Goal: Task Accomplishment & Management: Use online tool/utility

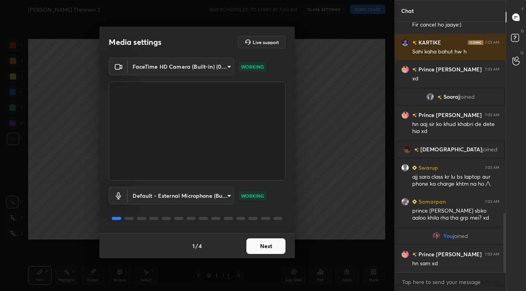
scroll to position [843, 0]
click at [223, 67] on body "1 2 3 4 5 6 7 C X Z C X Z E E Erase all H H Gauss's Theorem 2 WAS SCHEDULED TO …" at bounding box center [263, 145] width 526 height 291
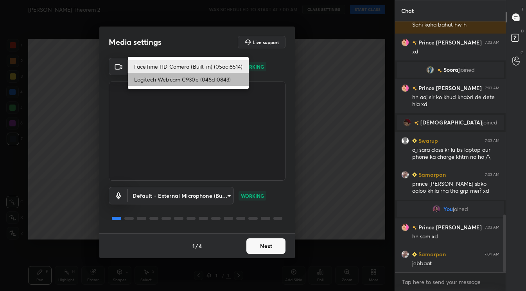
click at [184, 82] on li "Logitech Webcam C930e (046d:0843)" at bounding box center [188, 79] width 121 height 13
type input "4a2ea8262c1c270b9a7f5138167c0605b332a34aa0cc63de8a0de498ebda5316"
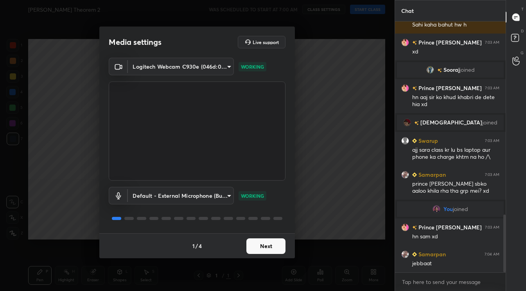
click at [269, 248] on button "Next" at bounding box center [265, 247] width 39 height 16
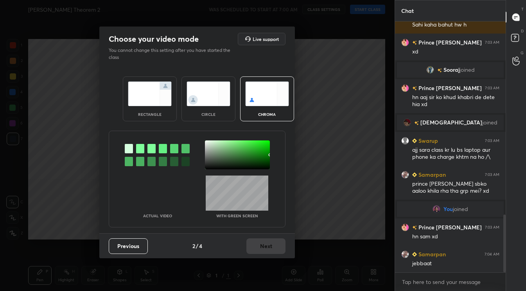
click at [212, 95] on img at bounding box center [208, 94] width 44 height 25
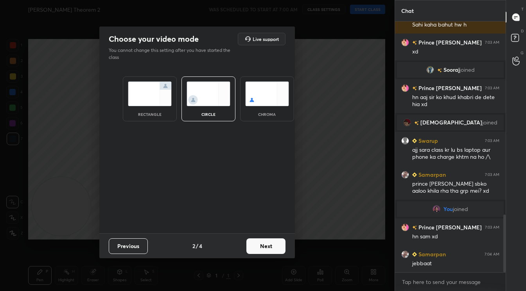
click at [270, 244] on button "Next" at bounding box center [265, 247] width 39 height 16
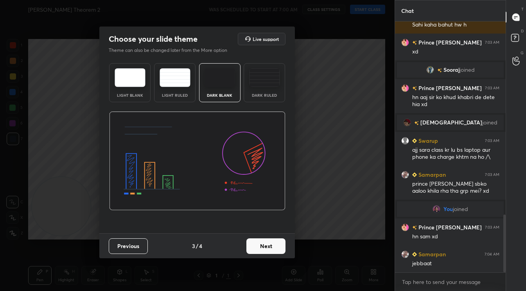
click at [270, 244] on button "Next" at bounding box center [265, 247] width 39 height 16
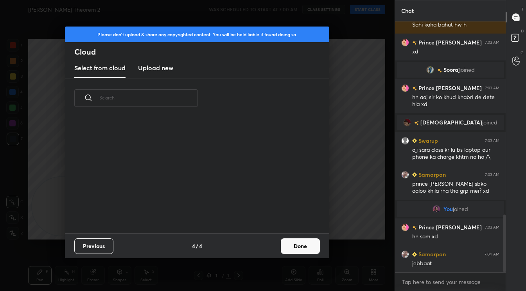
click at [270, 244] on div "Previous 4 / 4 Done" at bounding box center [197, 246] width 264 height 25
click at [301, 247] on button "Done" at bounding box center [300, 247] width 39 height 16
click at [301, 247] on div "Please don't upload & share any copyrighted content. You will be held liable if…" at bounding box center [197, 145] width 394 height 291
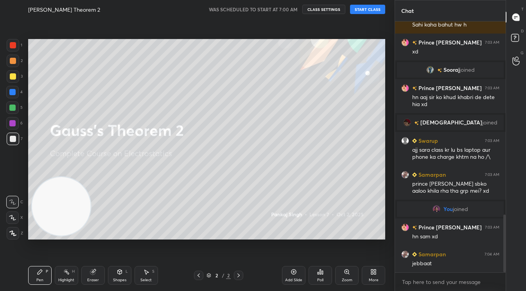
click at [362, 10] on button "START CLASS" at bounding box center [367, 9] width 35 height 9
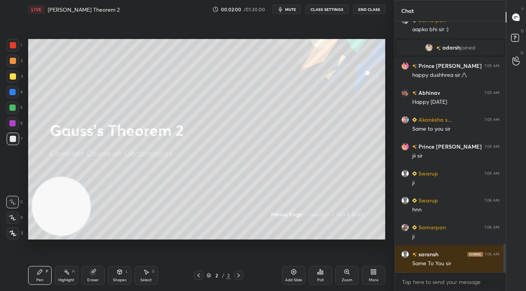
scroll to position [1927, 0]
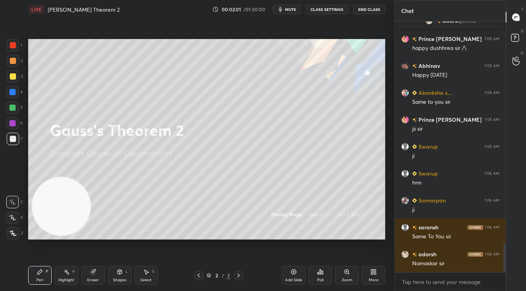
drag, startPoint x: 17, startPoint y: 44, endPoint x: 23, endPoint y: 35, distance: 11.3
click at [17, 49] on div at bounding box center [13, 45] width 13 height 13
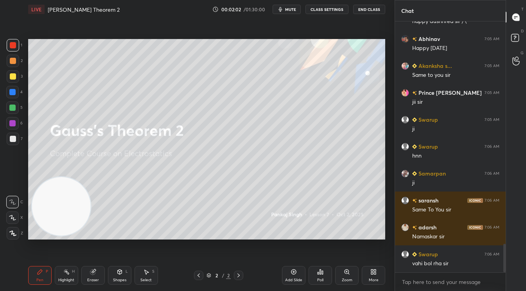
scroll to position [1973, 0]
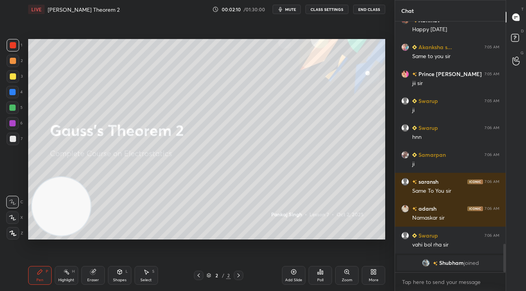
click at [293, 274] on icon at bounding box center [293, 272] width 6 height 6
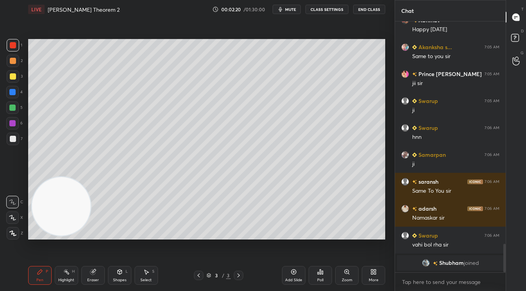
scroll to position [1934, 0]
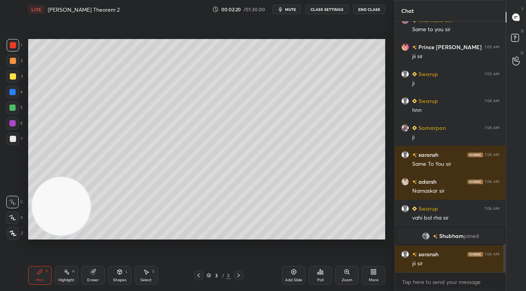
click at [14, 76] on div at bounding box center [13, 76] width 6 height 6
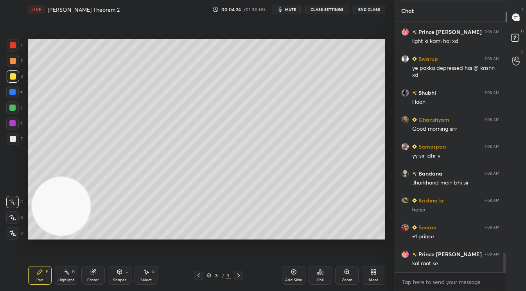
scroll to position [3005, 0]
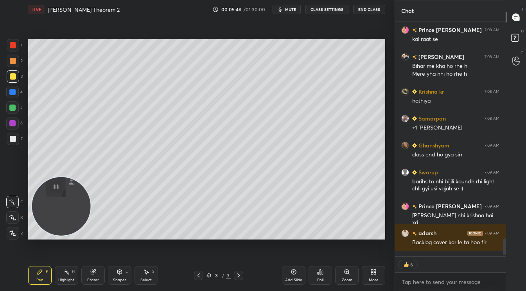
type textarea "x"
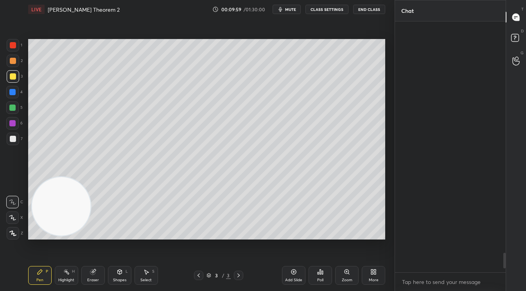
scroll to position [3781, 0]
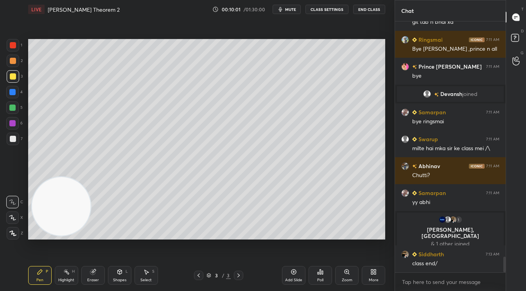
click at [293, 11] on span "mute" at bounding box center [290, 9] width 11 height 5
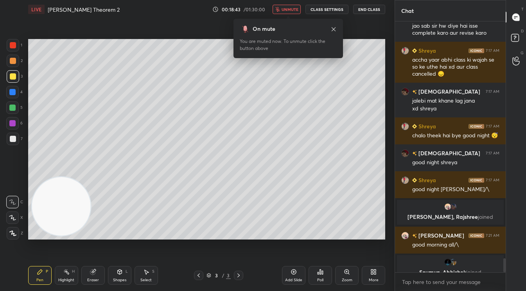
scroll to position [4213, 0]
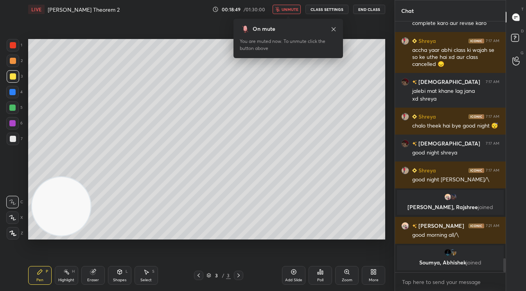
click at [370, 9] on button "End Class" at bounding box center [369, 9] width 32 height 9
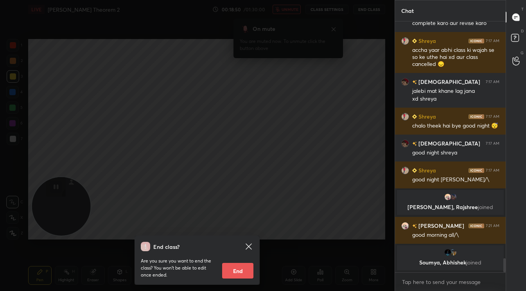
click at [194, 145] on div "End class? Are you sure you want to end the class? You won’t be able to edit on…" at bounding box center [197, 145] width 394 height 291
